Goal: Task Accomplishment & Management: Use online tool/utility

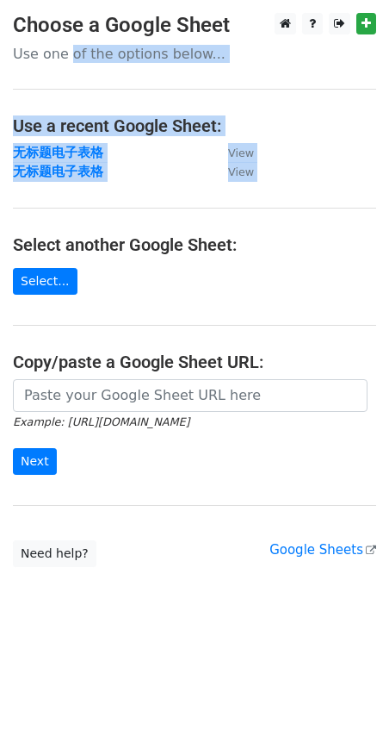
drag, startPoint x: 74, startPoint y: 47, endPoint x: -76, endPoint y: 197, distance: 212.0
click at [0, 197] on html "Choose a Google Sheet Use one of the options below... Use a recent Google Sheet…" at bounding box center [194, 368] width 389 height 736
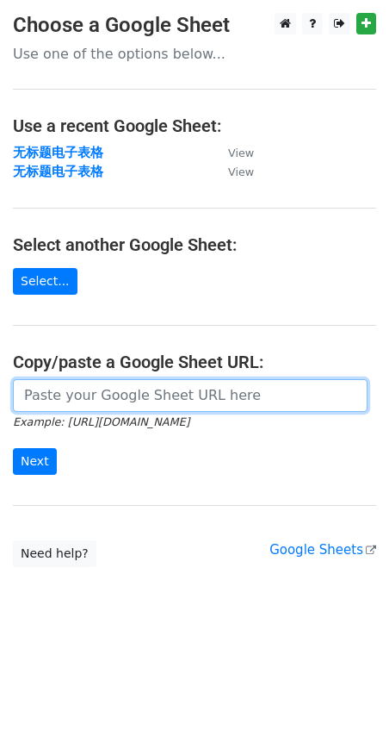
click at [98, 406] on input "url" at bounding box center [190, 395] width 355 height 33
paste input "https://docs.google.com/spreadsheets/d/1JuArBifkyQXk_qW46SzlQ5JvpD4r_Sttl1bpQh7…"
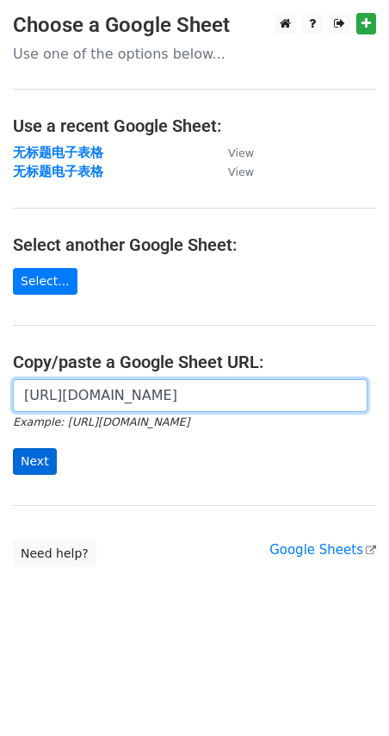
type input "https://docs.google.com/spreadsheets/d/1JuArBifkyQXk_qW46SzlQ5JvpD4r_Sttl1bpQh7…"
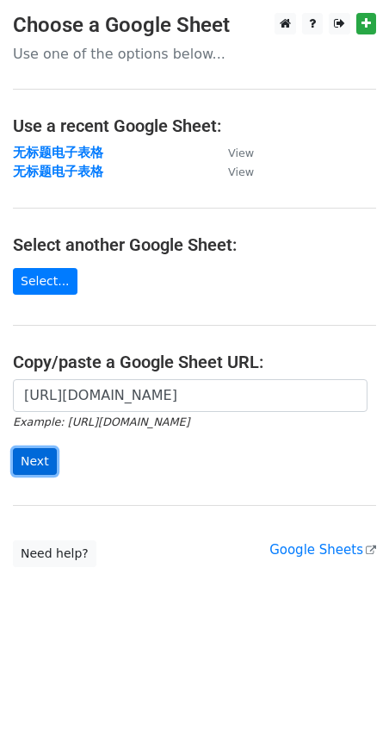
scroll to position [0, 0]
click at [35, 455] on input "Next" at bounding box center [35, 461] width 44 height 27
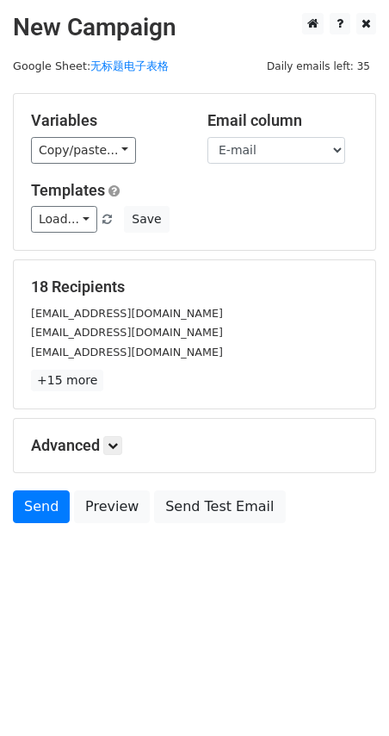
drag, startPoint x: 127, startPoint y: 439, endPoint x: 289, endPoint y: 197, distance: 290.8
click at [284, 206] on form "Variables Copy/paste... {{Name}} {{E-mail}} Email column Name E-mail Templates …" at bounding box center [195, 312] width 364 height 438
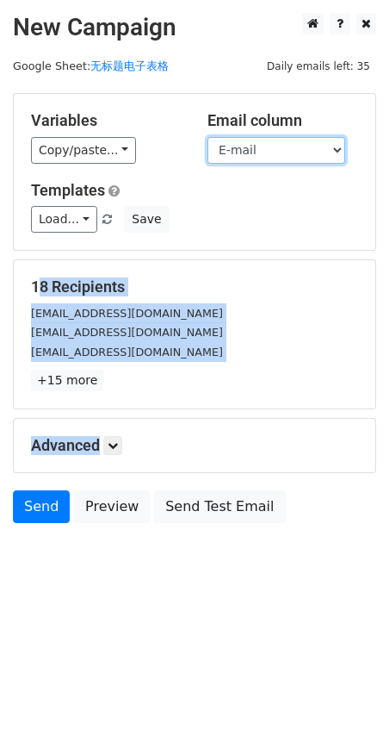
click at [314, 151] on select "Name E-mail" at bounding box center [277, 150] width 138 height 27
click at [208, 137] on select "Name E-mail" at bounding box center [277, 150] width 138 height 27
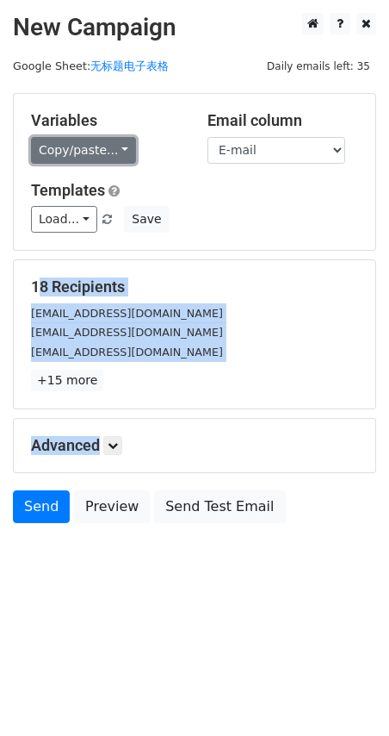
click at [123, 144] on link "Copy/paste..." at bounding box center [83, 150] width 105 height 27
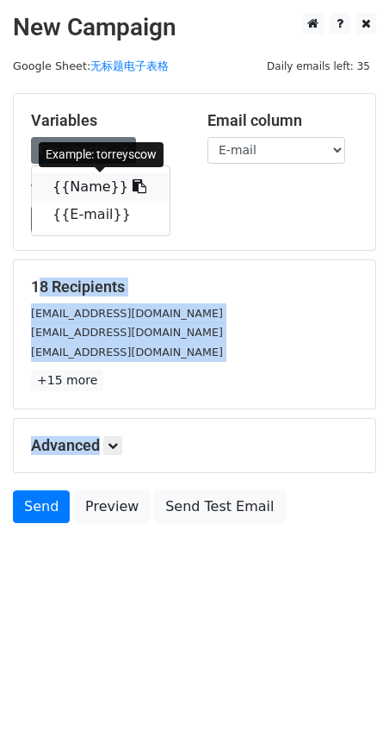
click at [103, 177] on link "{{Name}}" at bounding box center [101, 187] width 138 height 28
copy form "18 Recipients [EMAIL_ADDRESS][DOMAIN_NAME] [EMAIL_ADDRESS][DOMAIN_NAME] [EMAIL_…"
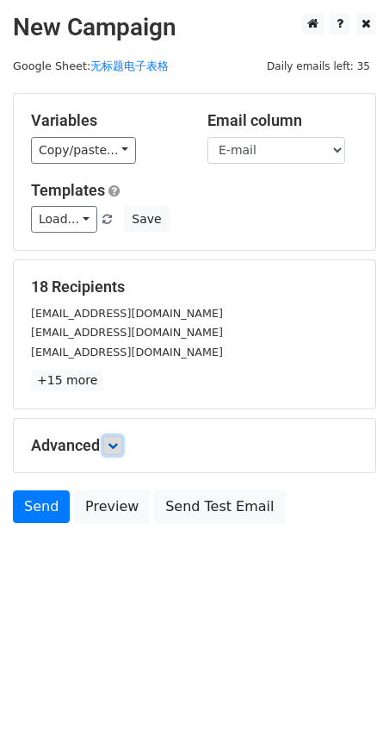
click at [119, 451] on link at bounding box center [112, 445] width 19 height 19
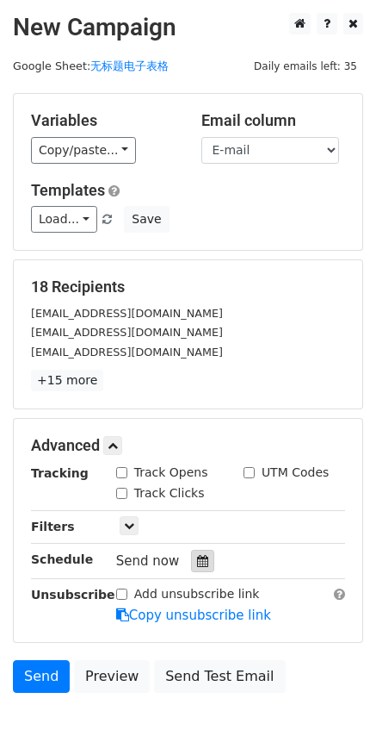
click at [197, 562] on icon at bounding box center [202, 561] width 11 height 12
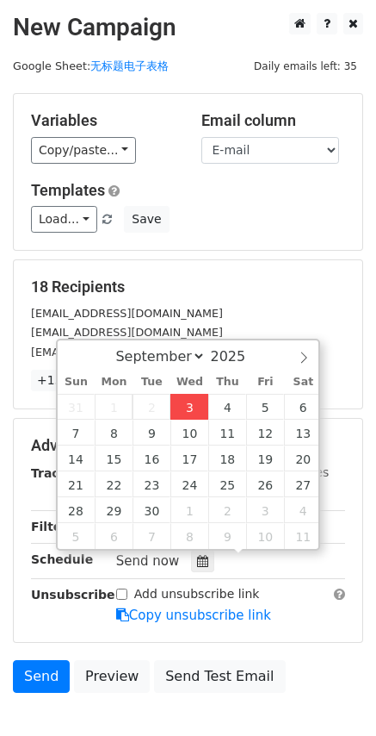
type input "[DATE] 18:10"
type input "06"
type input "10"
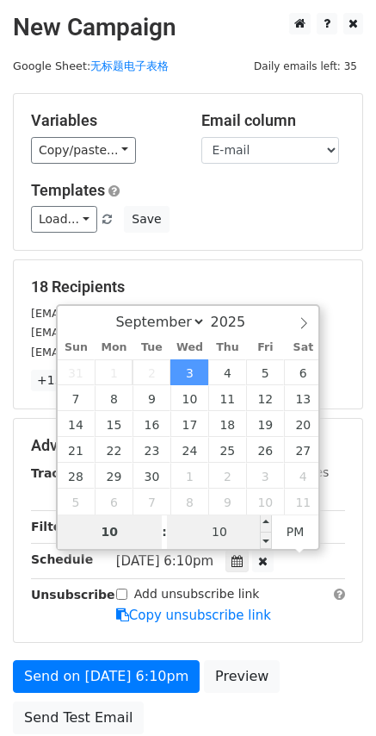
type input "10"
type input "[DATE] 22:10"
click at [227, 527] on input "10" at bounding box center [219, 531] width 105 height 34
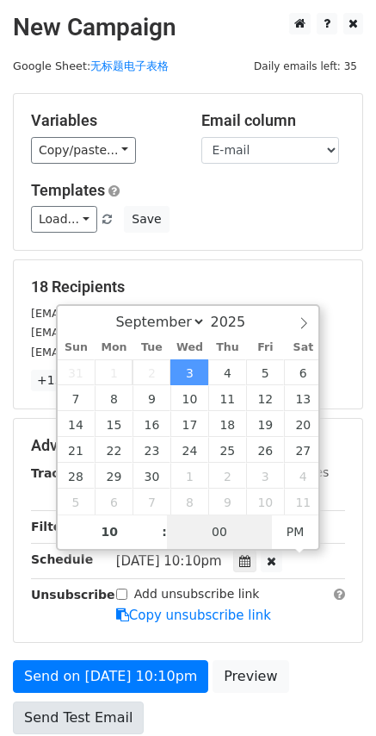
type input "00"
type input "[DATE] 22:00"
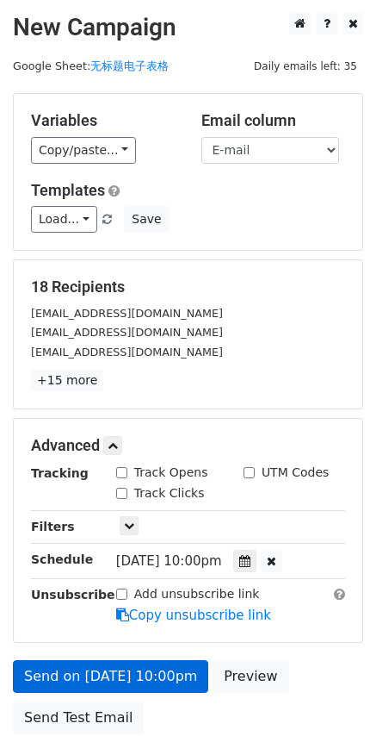
click at [48, 670] on link "Send on [DATE] 10:00pm" at bounding box center [111, 676] width 196 height 33
